Goal: Information Seeking & Learning: Learn about a topic

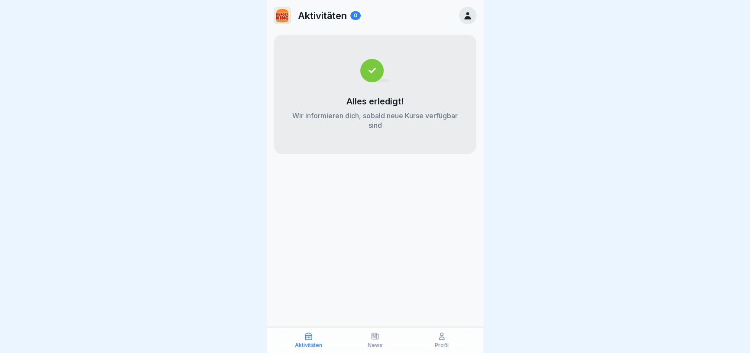
click at [437, 349] on div "Aktivitäten News Profil" at bounding box center [375, 340] width 217 height 26
click at [441, 339] on icon at bounding box center [441, 336] width 9 height 9
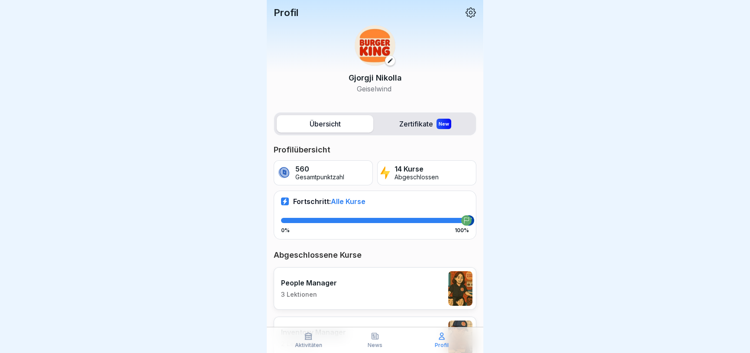
click at [375, 342] on p "News" at bounding box center [375, 345] width 15 height 6
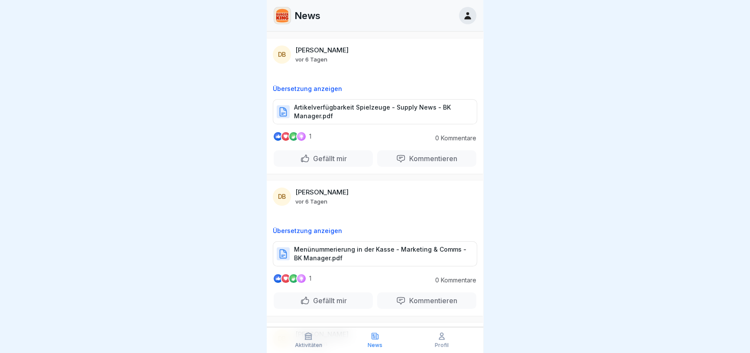
click at [360, 113] on p "Artikelverfügbarkeit Spielzeuge - Supply News - BK Manager.pdf" at bounding box center [381, 111] width 174 height 17
click at [444, 350] on div "Aktivitäten News Profil" at bounding box center [375, 340] width 217 height 26
click at [443, 346] on p "Profil" at bounding box center [442, 345] width 14 height 6
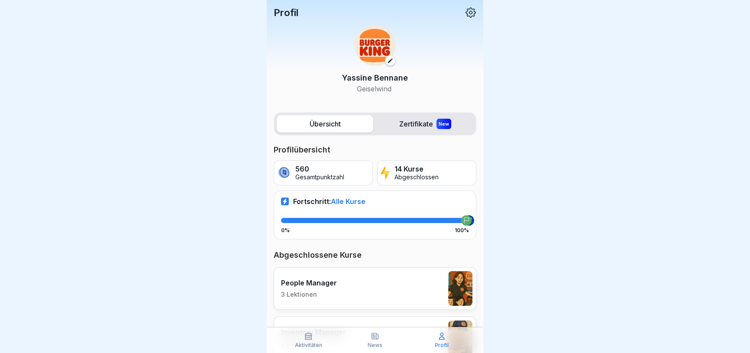
click at [416, 165] on div "14 Kurse Abgeschlossen" at bounding box center [426, 172] width 99 height 25
click at [416, 171] on p "14 Kurse" at bounding box center [416, 169] width 44 height 8
click at [418, 126] on label "Zertifikate New" at bounding box center [425, 123] width 97 height 17
